Goal: Task Accomplishment & Management: Manage account settings

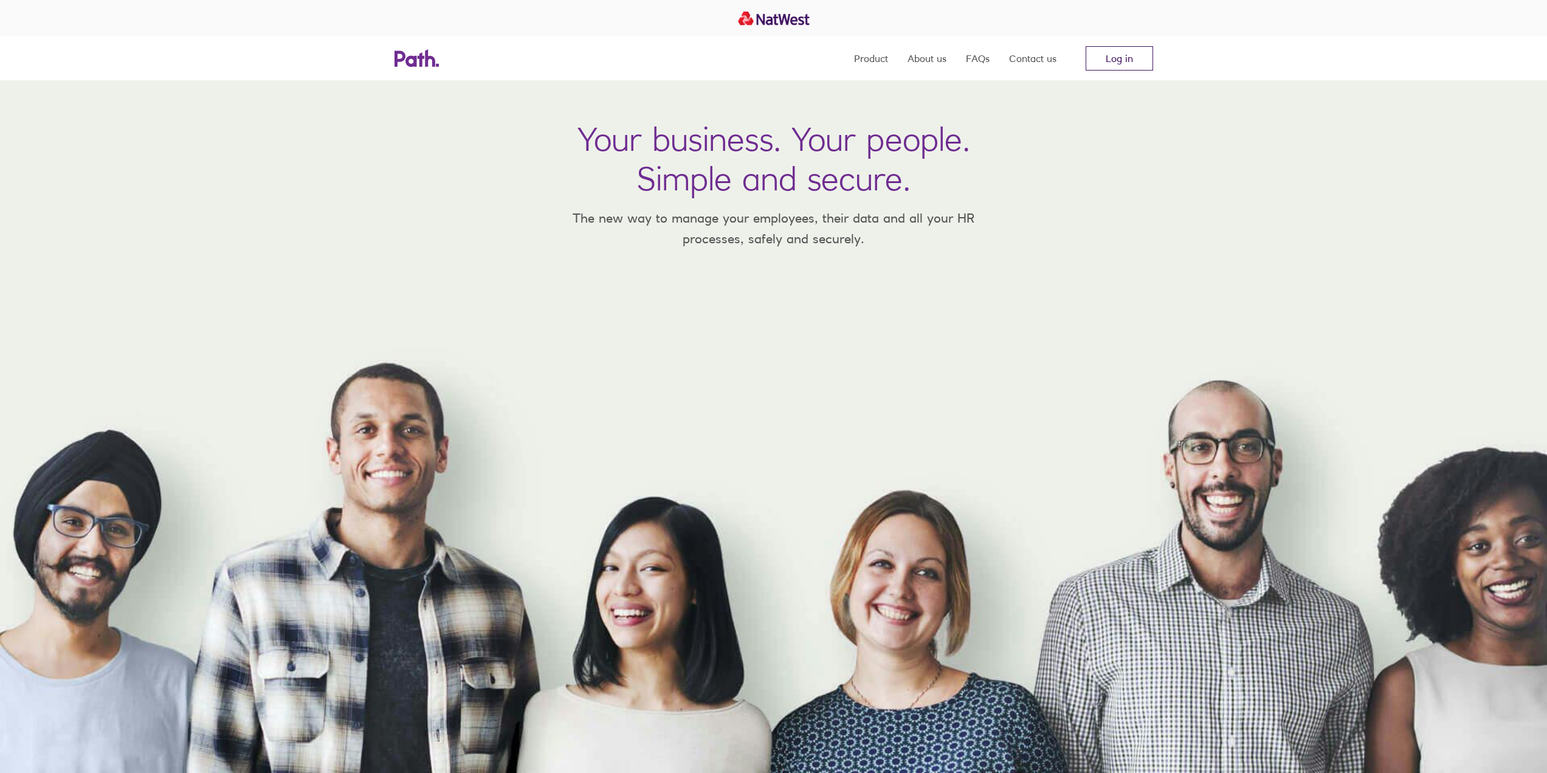
click at [768, 64] on link "Log in" at bounding box center [1119, 58] width 67 height 24
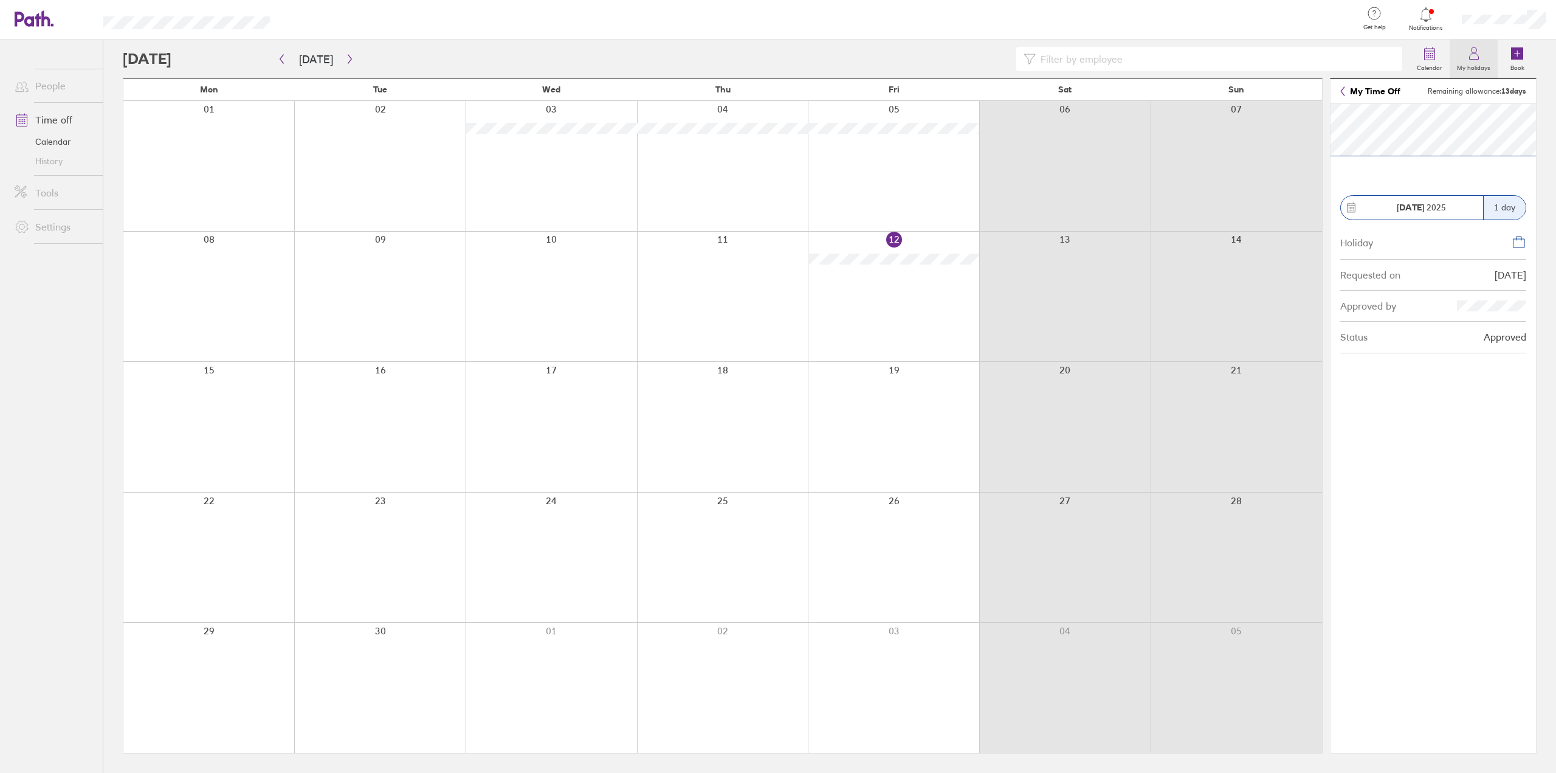
click at [1481, 66] on label "My holidays" at bounding box center [1474, 66] width 48 height 11
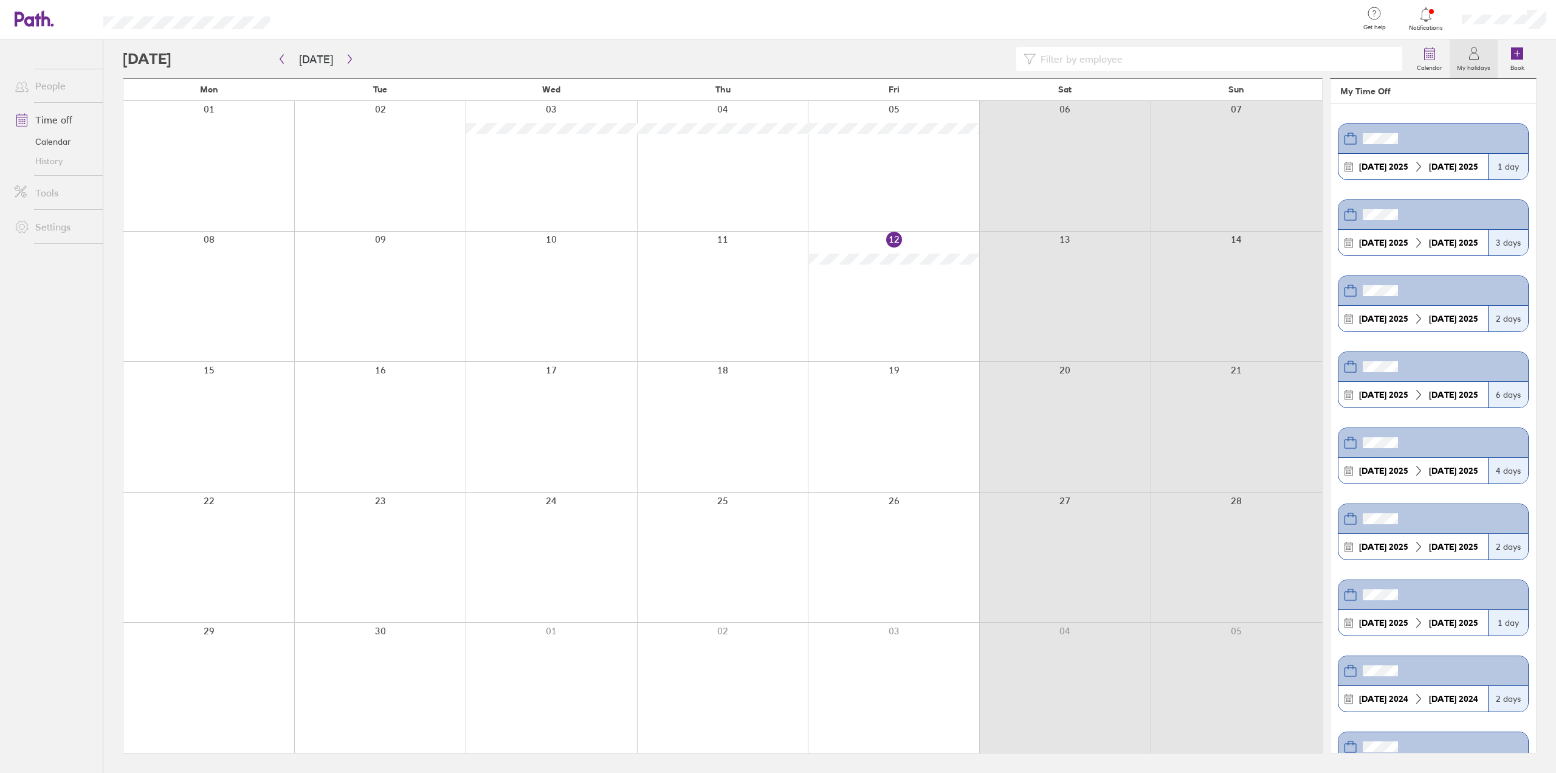
click at [1420, 169] on icon at bounding box center [1418, 166] width 11 height 11
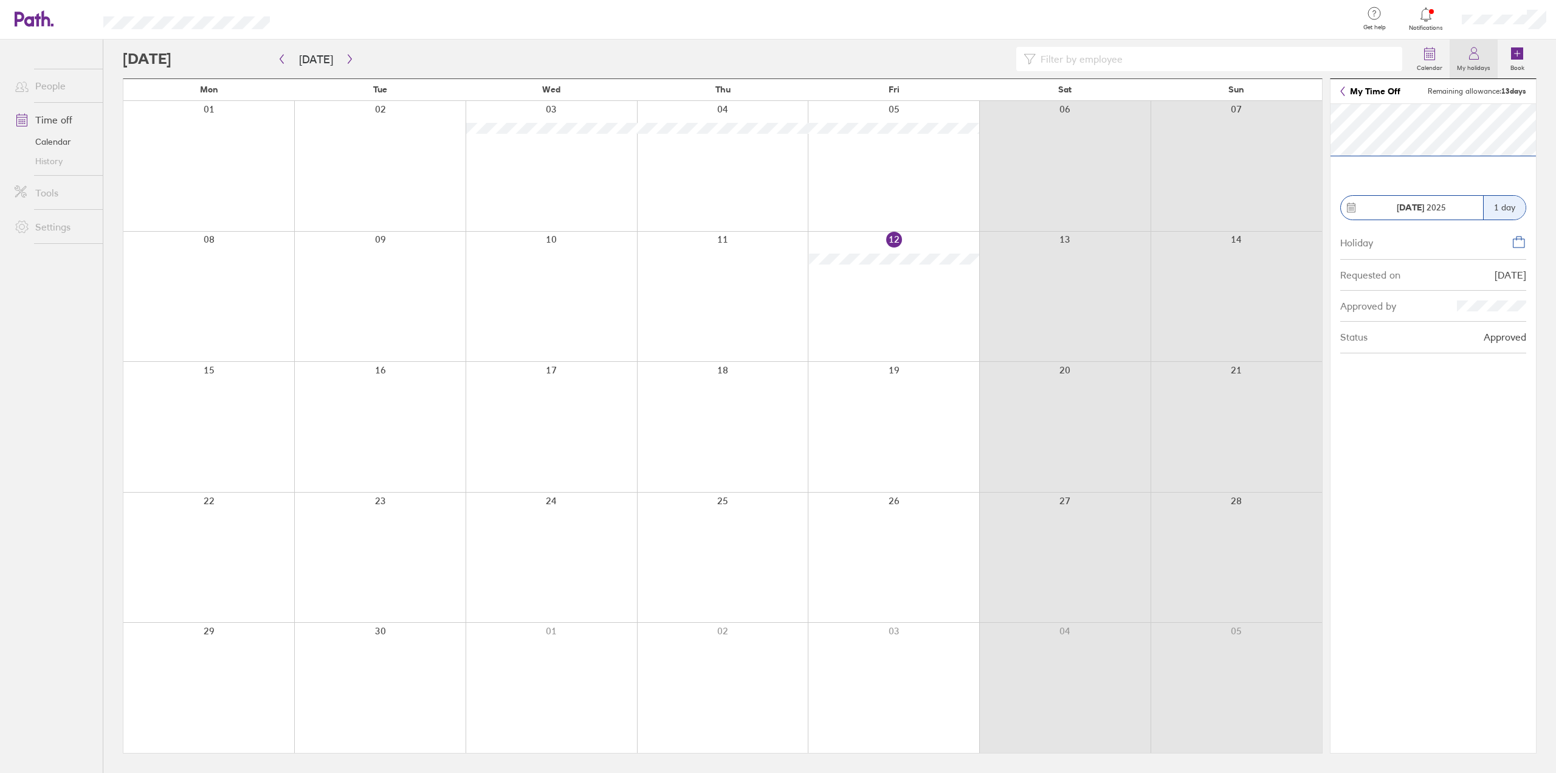
click at [1467, 65] on label "My holidays" at bounding box center [1474, 66] width 48 height 11
click at [1426, 211] on span "12 Sep 2025" at bounding box center [1421, 207] width 49 height 10
click at [1494, 205] on div "1 day" at bounding box center [1504, 208] width 43 height 24
click at [1520, 246] on icon at bounding box center [1519, 242] width 15 height 15
click at [1506, 275] on div "01/08/25" at bounding box center [1511, 274] width 32 height 11
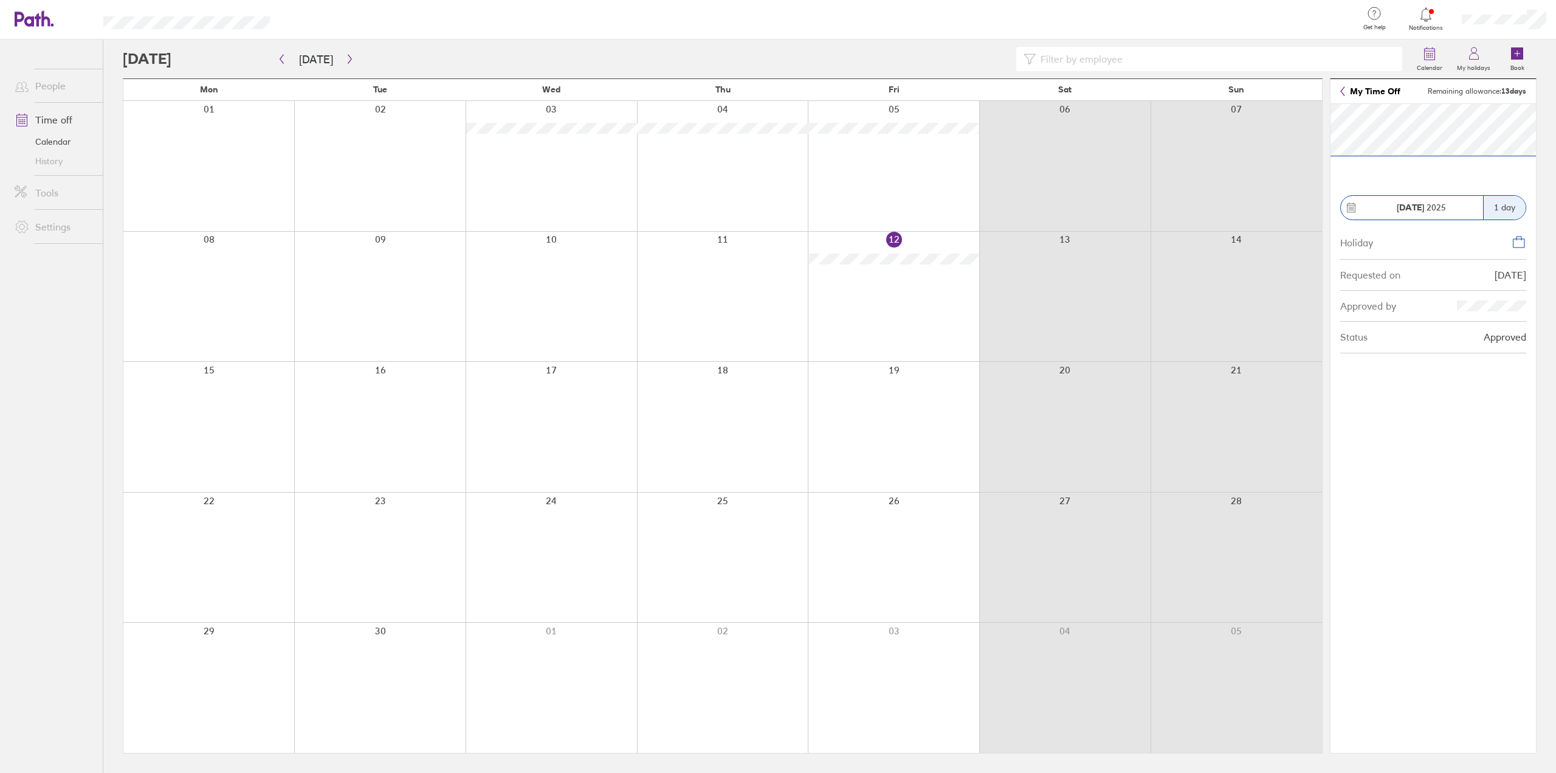
click at [1494, 315] on div "Approved by" at bounding box center [1433, 306] width 186 height 31
drag, startPoint x: 1496, startPoint y: 338, endPoint x: 1431, endPoint y: 339, distance: 65.0
click at [1495, 338] on div "Approved" at bounding box center [1505, 336] width 43 height 11
click at [1365, 340] on div "Status" at bounding box center [1353, 336] width 27 height 11
click at [1355, 295] on div "Approved by" at bounding box center [1433, 306] width 186 height 31
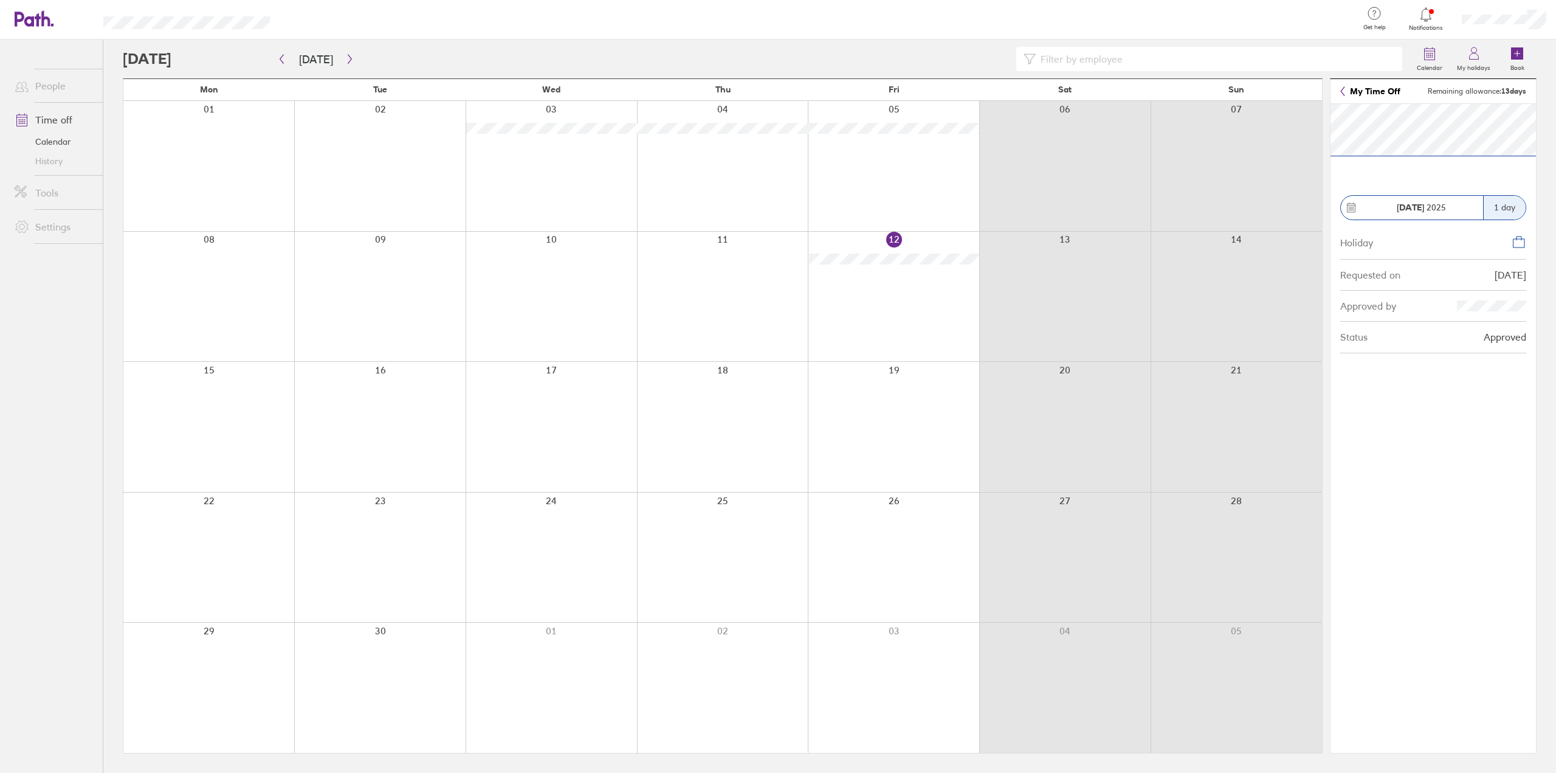
click at [1363, 279] on div "Requested on" at bounding box center [1370, 274] width 60 height 11
click at [1353, 246] on div "Holiday" at bounding box center [1356, 241] width 33 height 13
click at [1393, 277] on div "Requested on" at bounding box center [1370, 274] width 60 height 11
click at [1395, 307] on div "Approved by" at bounding box center [1368, 305] width 56 height 11
click at [1373, 308] on div "Approved by" at bounding box center [1368, 305] width 56 height 11
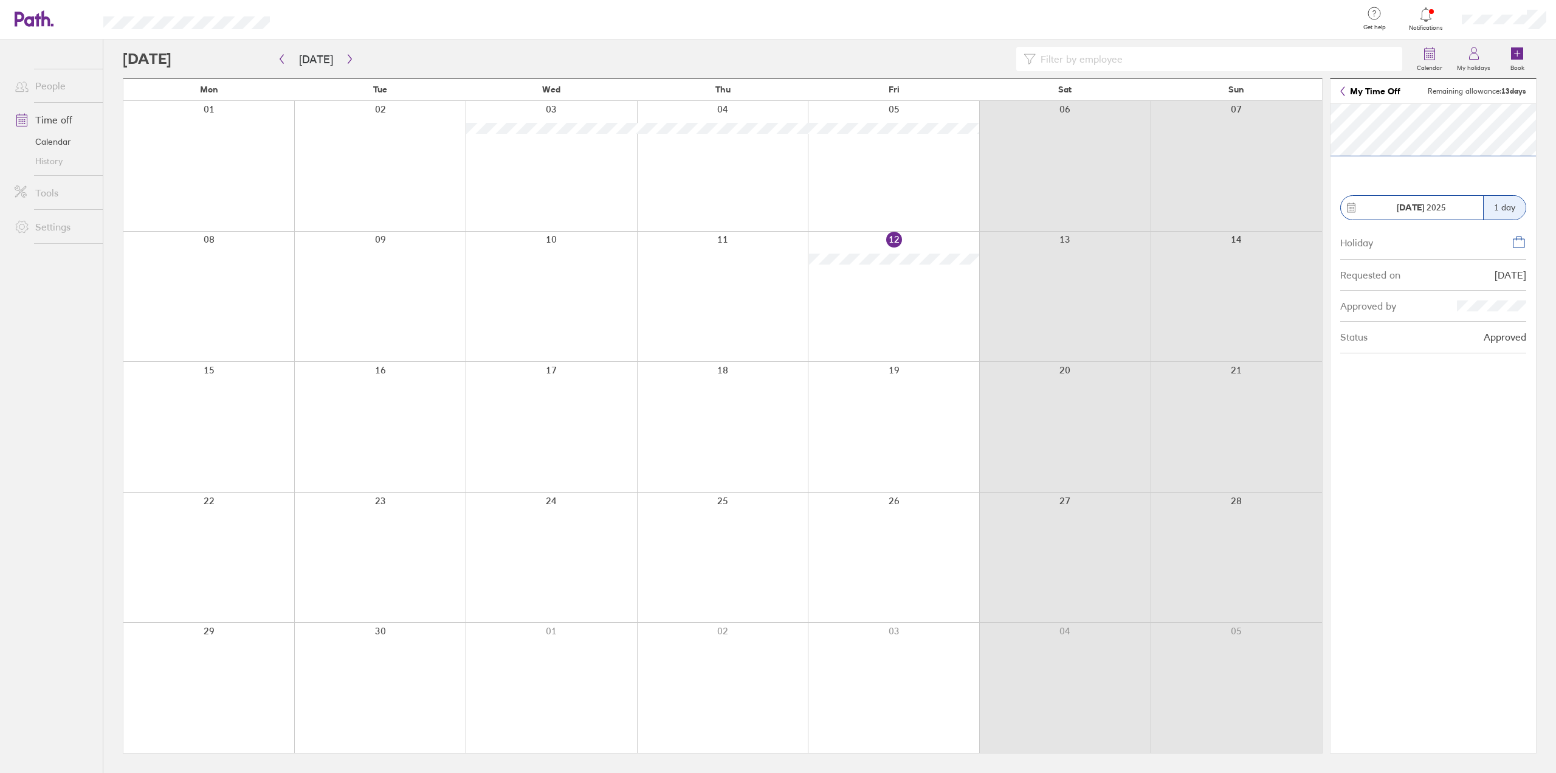
click at [1461, 88] on span "Remaining allowance: 13 days" at bounding box center [1477, 91] width 98 height 9
click at [1502, 53] on link "Book" at bounding box center [1517, 59] width 39 height 39
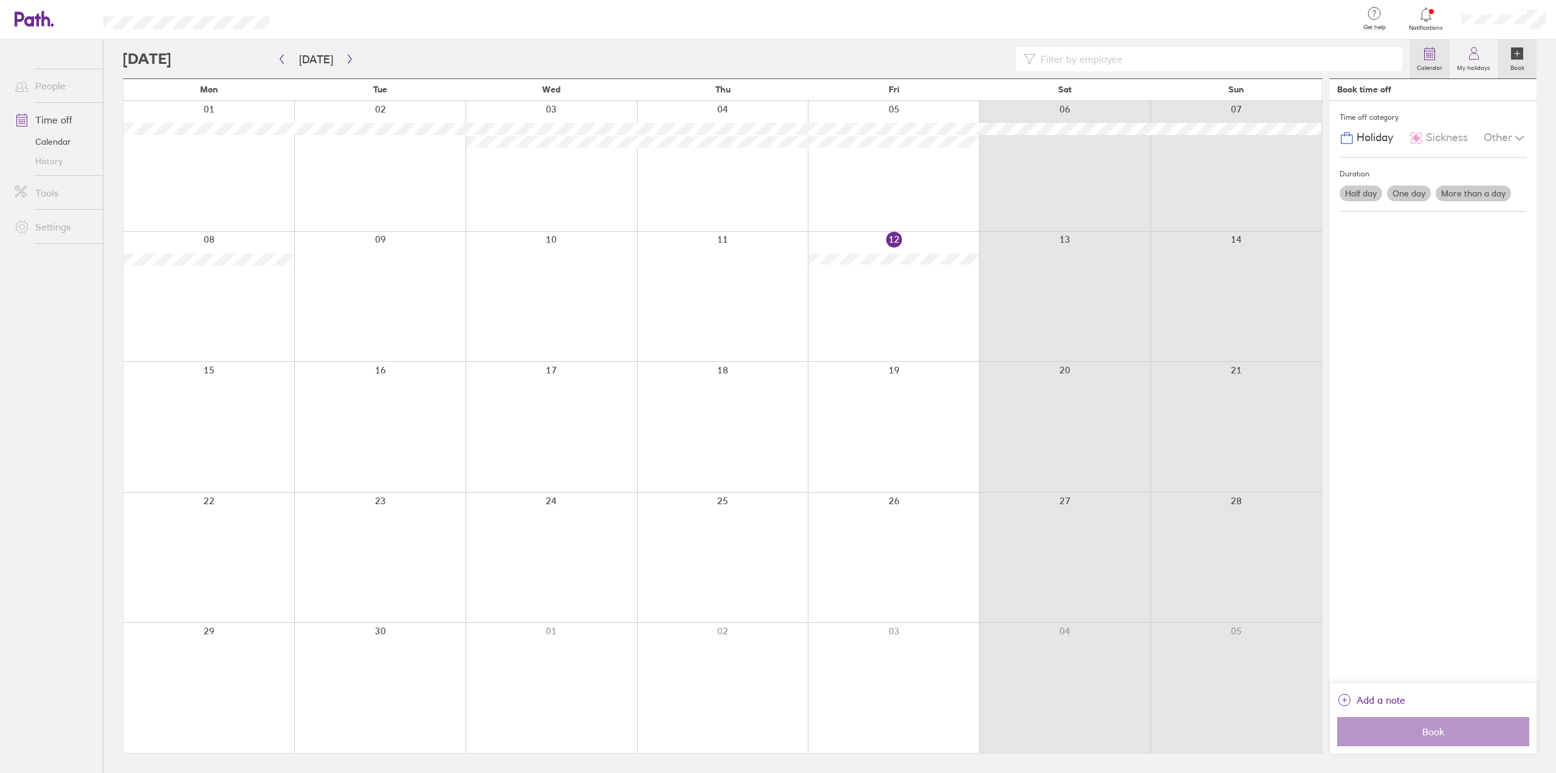
click at [1421, 58] on link "Calendar" at bounding box center [1430, 59] width 40 height 39
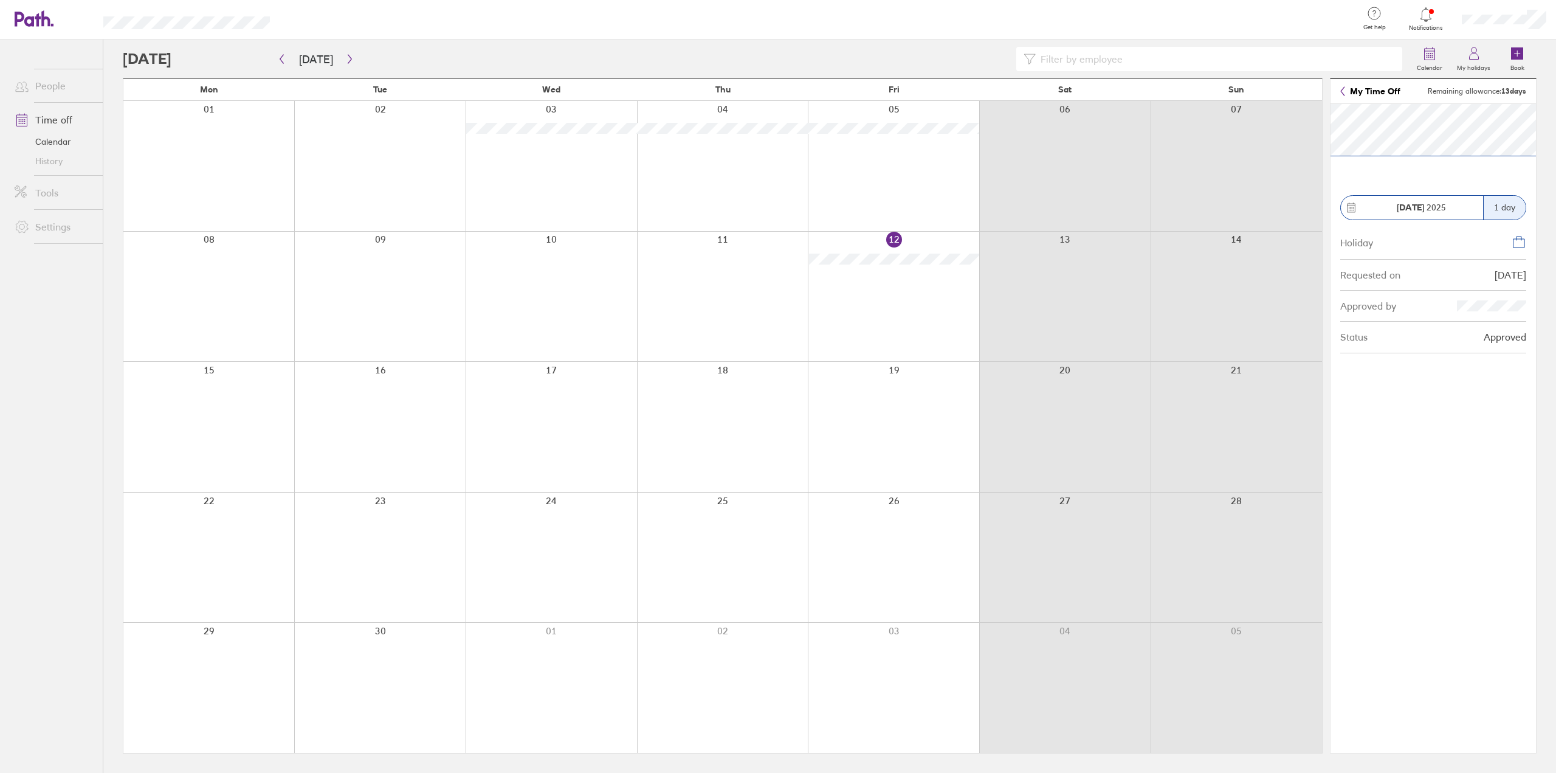
click at [836, 326] on div "08 09 10 11 12 13 14" at bounding box center [722, 296] width 1199 height 131
click at [898, 279] on div at bounding box center [893, 297] width 171 height 130
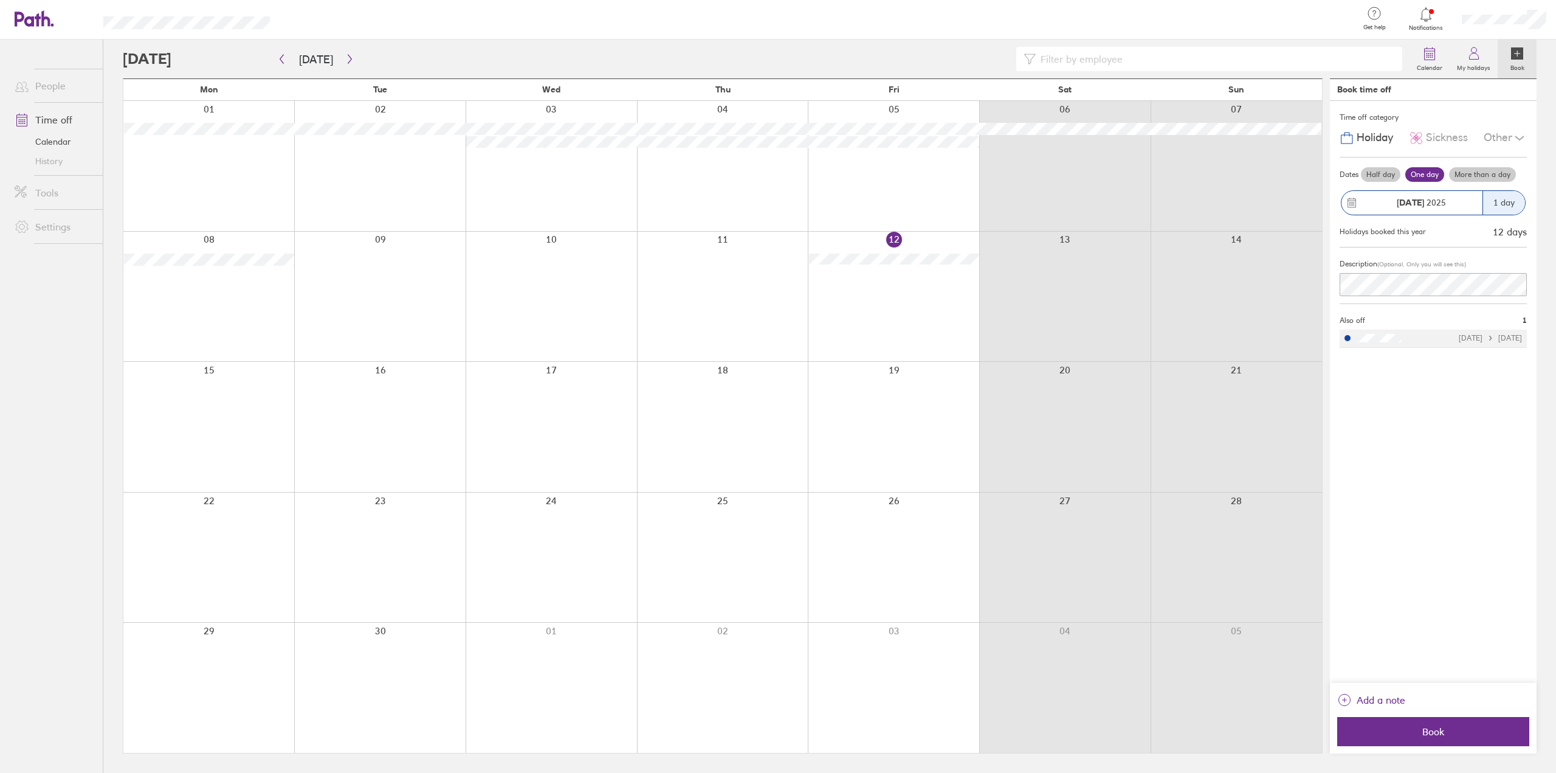
click at [1470, 337] on div "12/09/2025 12/09/2025" at bounding box center [1490, 338] width 63 height 9
drag, startPoint x: 1345, startPoint y: 321, endPoint x: 1483, endPoint y: 320, distance: 138.0
click at [1483, 320] on div "Also off 1" at bounding box center [1433, 320] width 187 height 18
click at [1459, 339] on div "12/09/2025 12/09/2025" at bounding box center [1490, 338] width 63 height 9
click at [1345, 337] on div at bounding box center [1348, 338] width 6 height 6
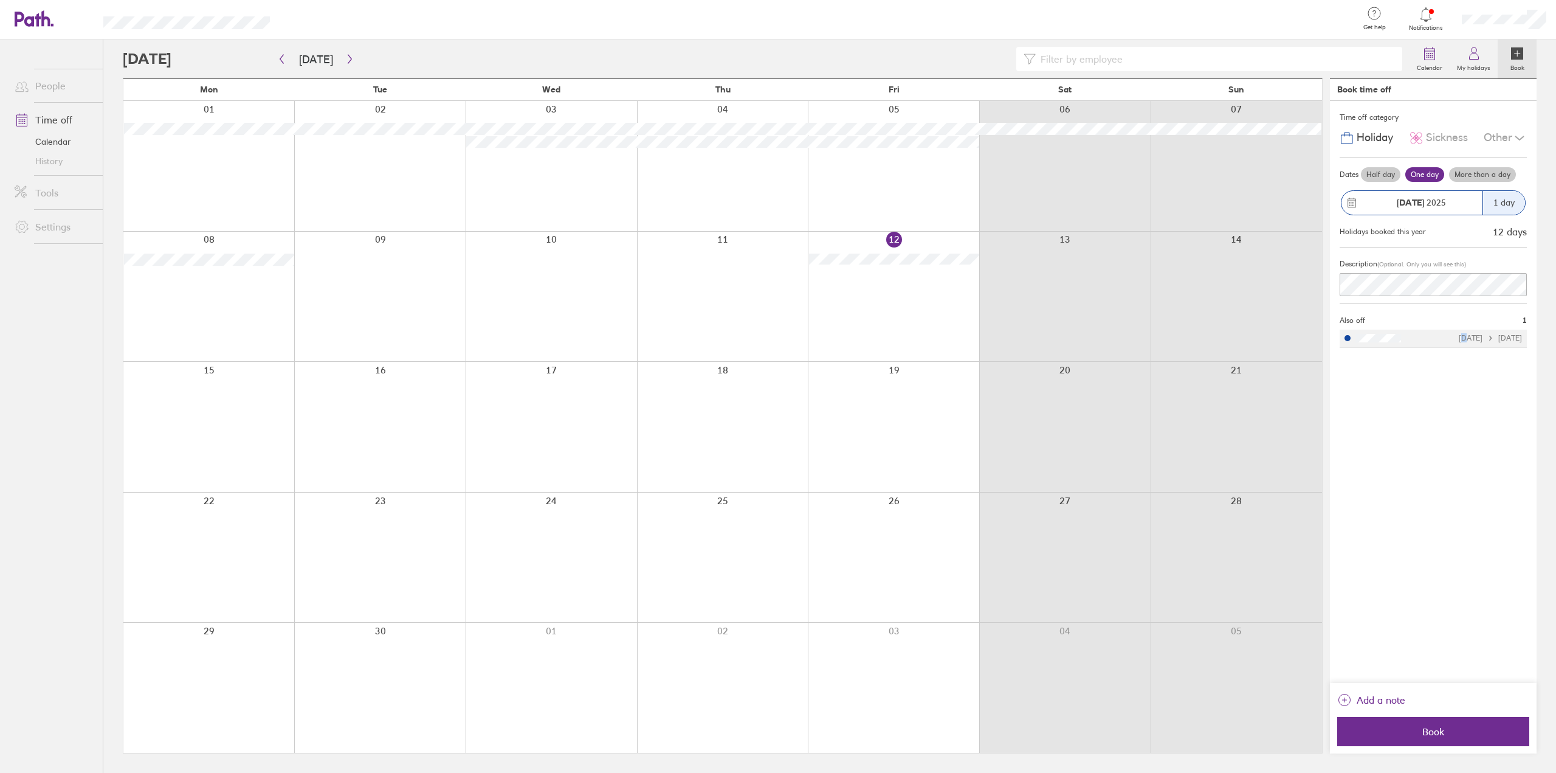
click at [1459, 339] on div "12/09/2025 12/09/2025" at bounding box center [1490, 338] width 63 height 9
drag, startPoint x: 1454, startPoint y: 339, endPoint x: 1463, endPoint y: 337, distance: 9.3
click at [1459, 339] on div "12/09/2025 12/09/2025" at bounding box center [1490, 338] width 63 height 9
click at [1495, 336] on div "12/09/2025 12/09/2025" at bounding box center [1490, 338] width 63 height 9
click at [1466, 370] on div "Time off category Holiday Sickness Other Dates Half day One day More than a day…" at bounding box center [1433, 392] width 207 height 582
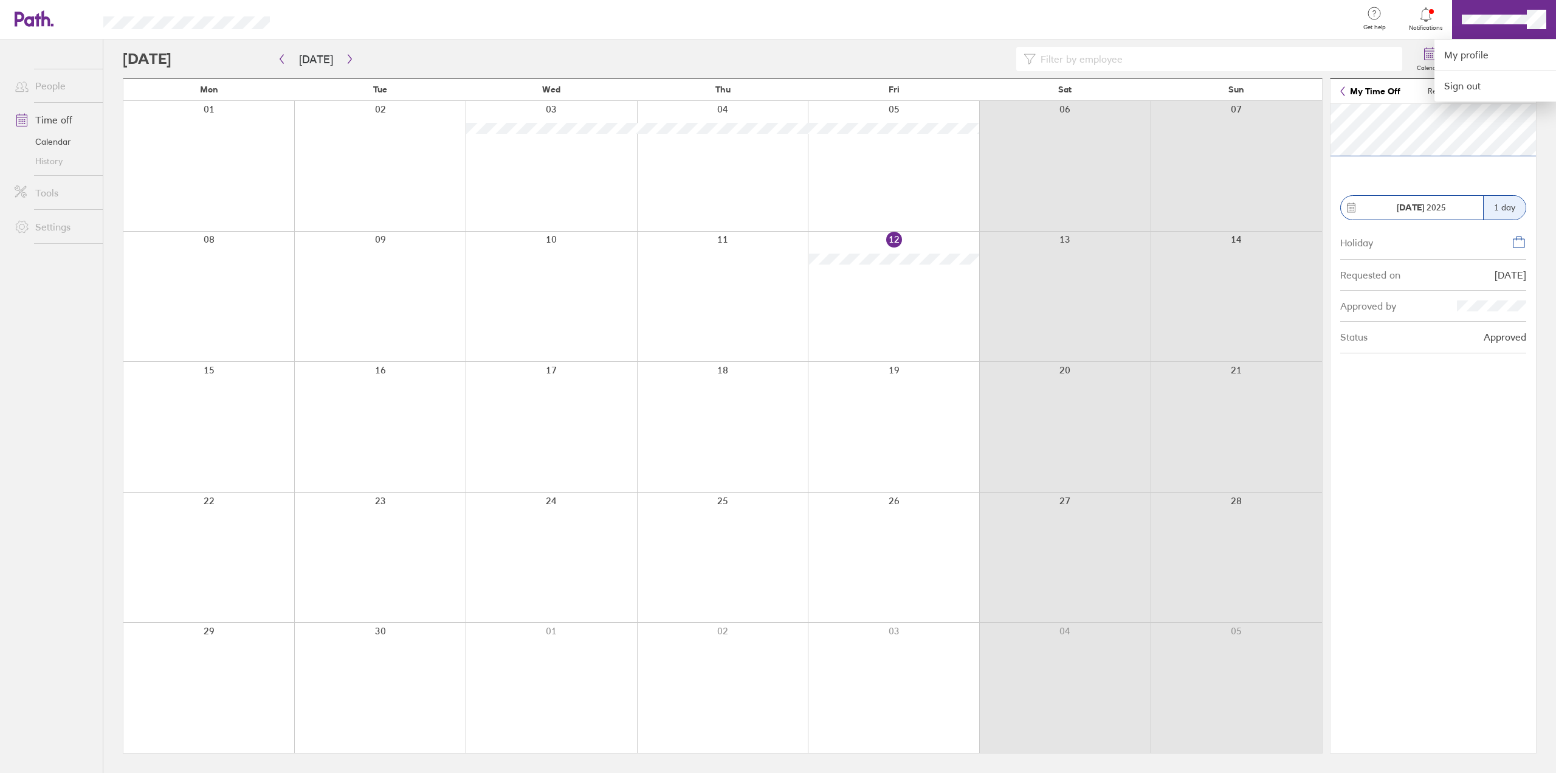
click at [1444, 25] on div at bounding box center [778, 386] width 1556 height 773
click at [1433, 26] on span "Notifications" at bounding box center [1427, 27] width 40 height 7
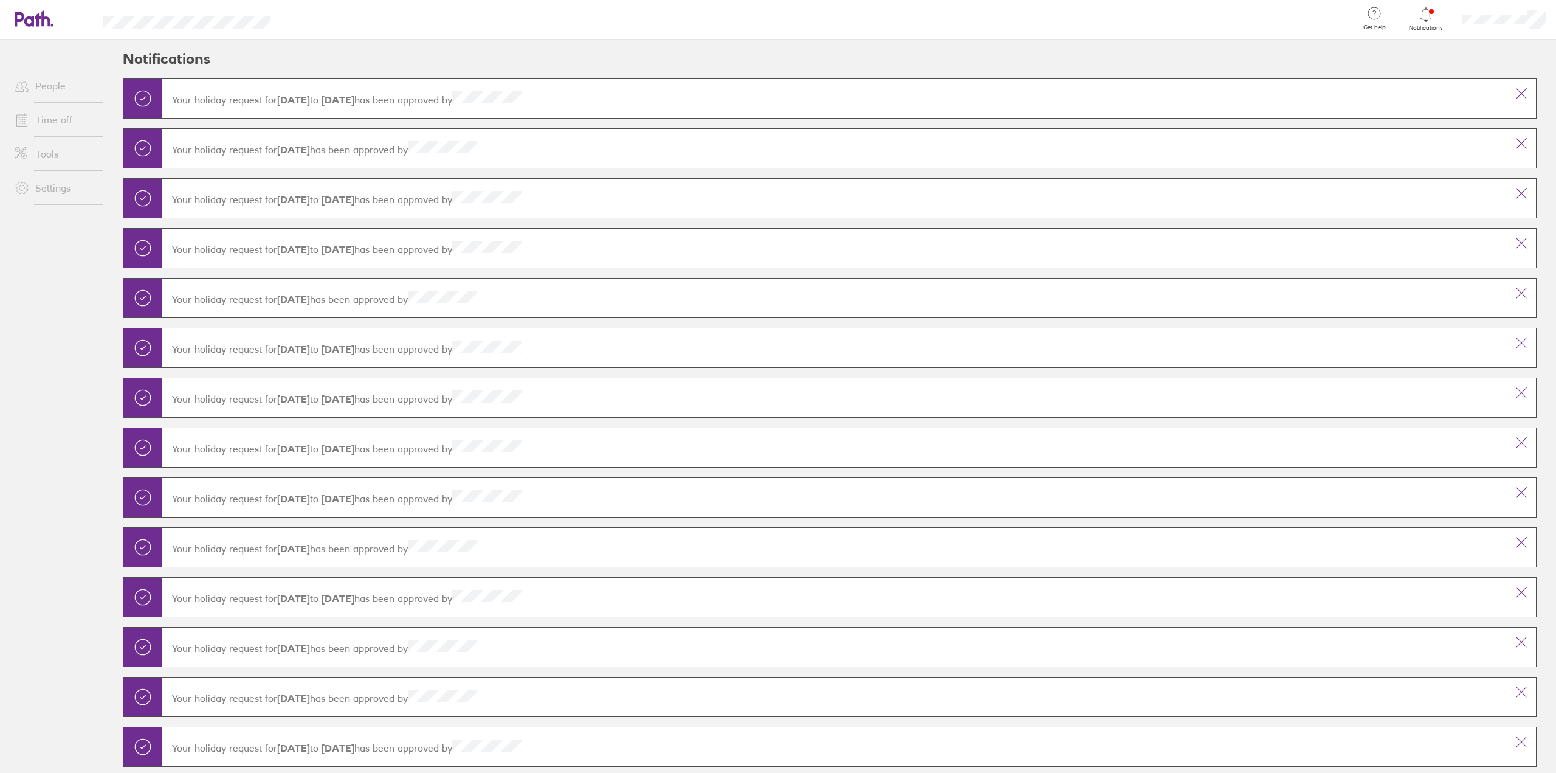
click at [1429, 16] on icon at bounding box center [1426, 14] width 15 height 15
